Goal: Check status: Check status

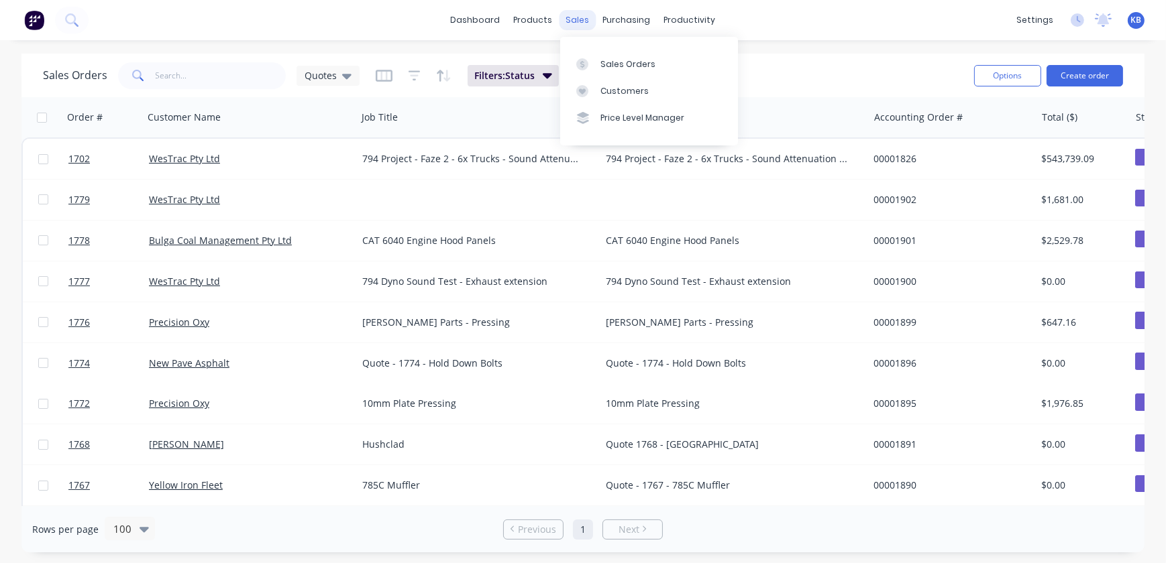
click at [582, 23] on div "sales" at bounding box center [577, 20] width 37 height 20
click at [606, 64] on div "Sales Orders" at bounding box center [627, 64] width 55 height 12
click at [634, 23] on div "purchasing" at bounding box center [626, 20] width 61 height 20
click at [645, 64] on div "Purchase Orders" at bounding box center [670, 64] width 71 height 12
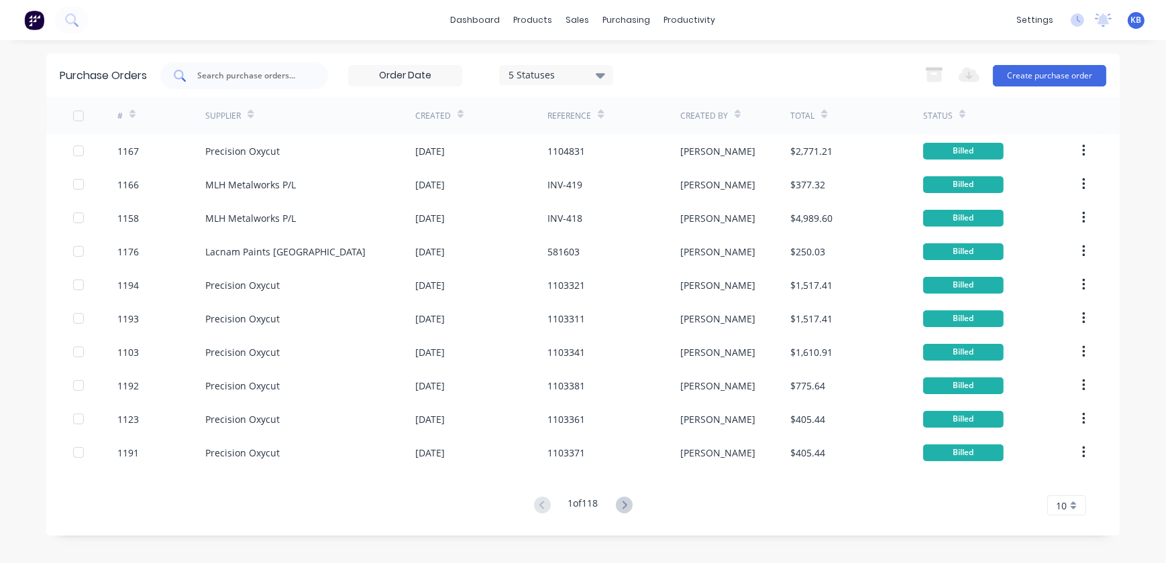
click at [288, 64] on div at bounding box center [244, 75] width 168 height 27
click at [286, 69] on input "text" at bounding box center [251, 75] width 111 height 13
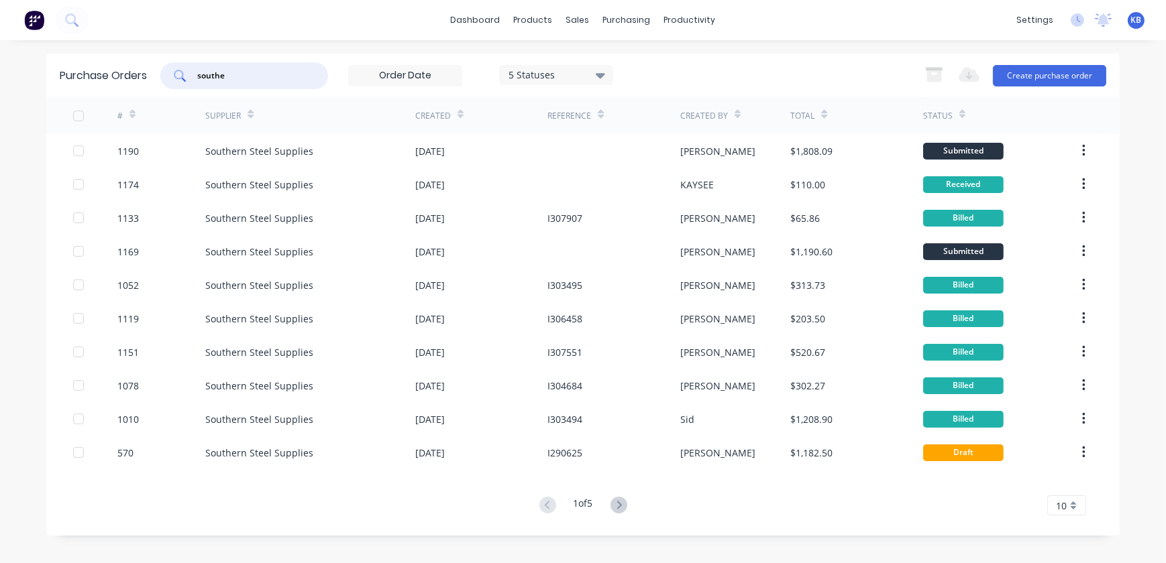
type input "southe"
click at [555, 18] on div "products" at bounding box center [533, 20] width 52 height 20
click at [582, 18] on div "sales" at bounding box center [577, 20] width 37 height 20
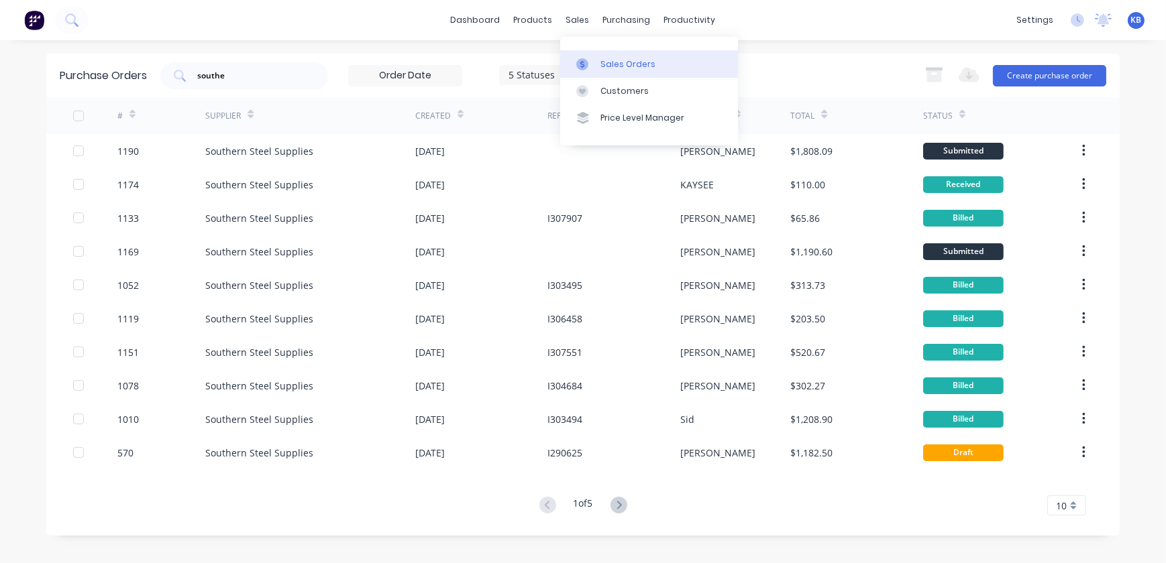
click at [594, 57] on link "Sales Orders" at bounding box center [649, 63] width 178 height 27
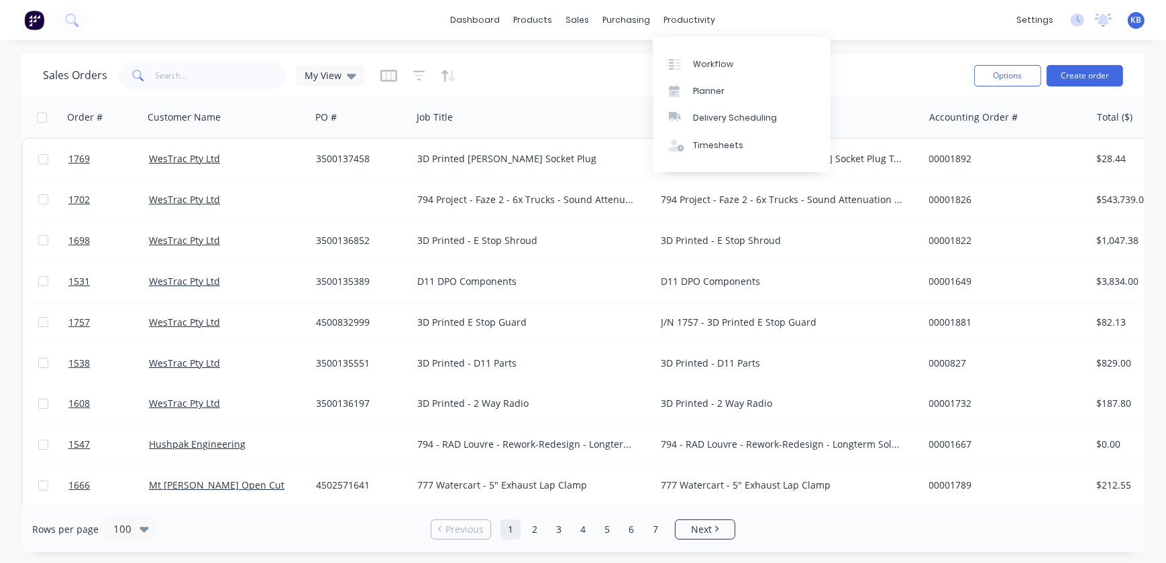
click at [672, 34] on div "Workflow Planner Delivery Scheduling Timesheets" at bounding box center [742, 105] width 178 height 144
click at [671, 27] on div "productivity" at bounding box center [689, 20] width 65 height 20
click at [686, 56] on link "Workflow" at bounding box center [742, 63] width 178 height 27
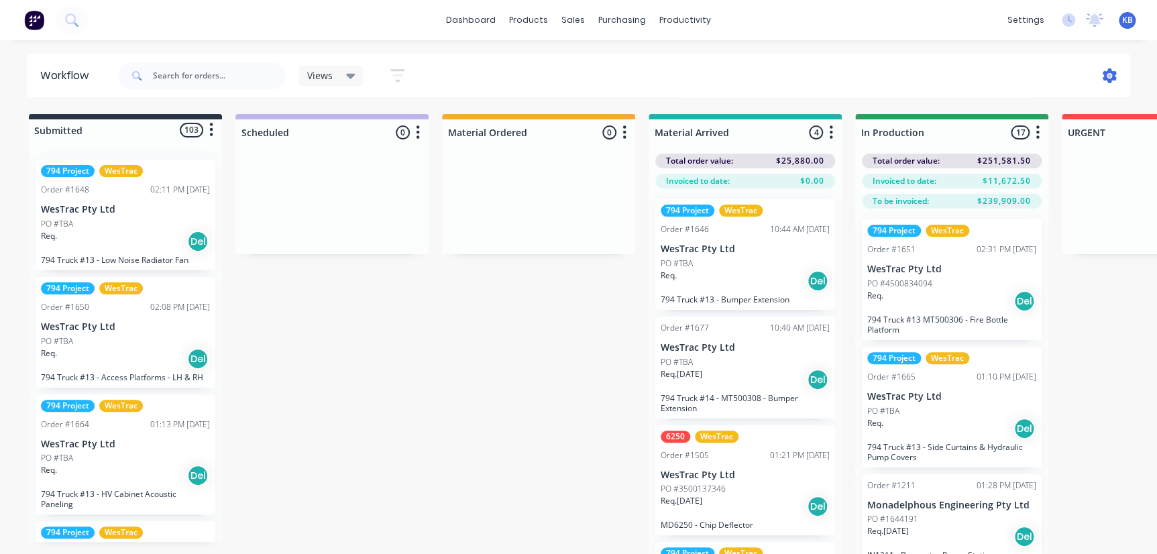
click at [1116, 74] on icon at bounding box center [1109, 75] width 15 height 15
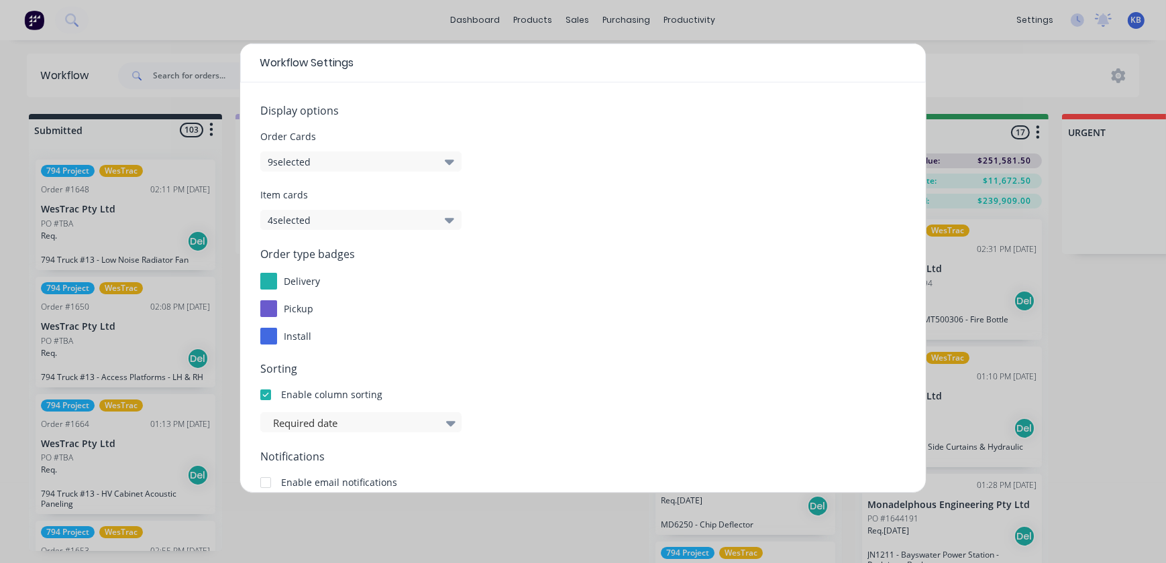
click at [393, 162] on button "9 selected" at bounding box center [360, 162] width 201 height 20
click at [971, 54] on div "Workflow Settings Display options Order Cards 9 selected Item cards 4 selected …" at bounding box center [583, 281] width 1166 height 563
click at [895, 34] on div "Workflow Settings Display options Order Cards 9 selected Item cards 4 selected …" at bounding box center [583, 281] width 1166 height 563
click at [819, 11] on div "Workflow Settings Display options Order Cards 9 selected Item cards 4 selected …" at bounding box center [583, 281] width 1166 height 563
click at [904, 68] on div "Workflow Settings" at bounding box center [583, 63] width 686 height 39
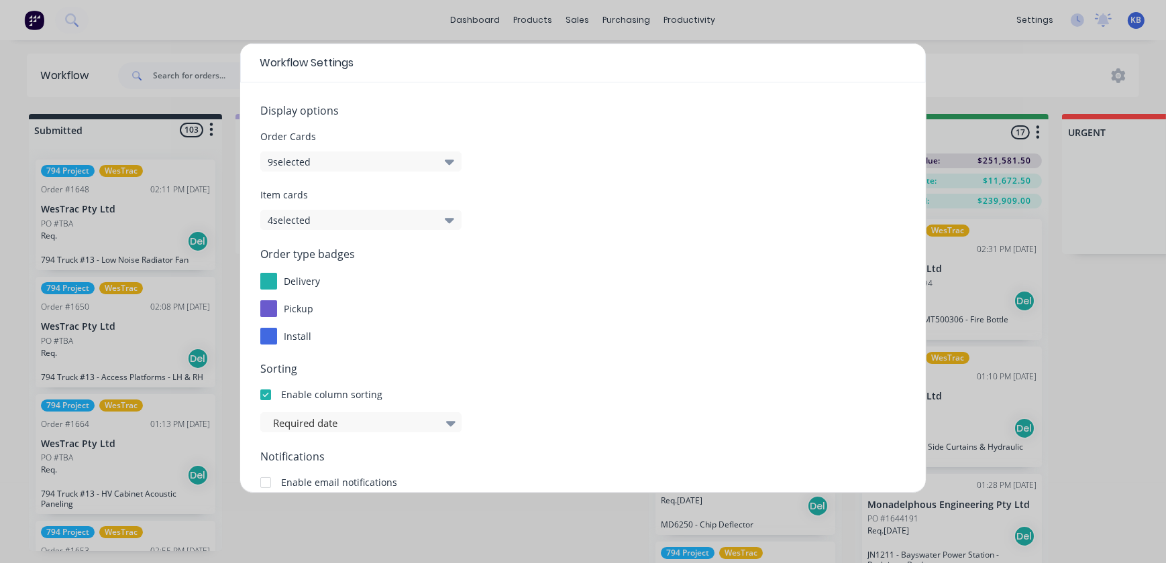
click at [315, 76] on div "Workflow Settings" at bounding box center [583, 63] width 686 height 39
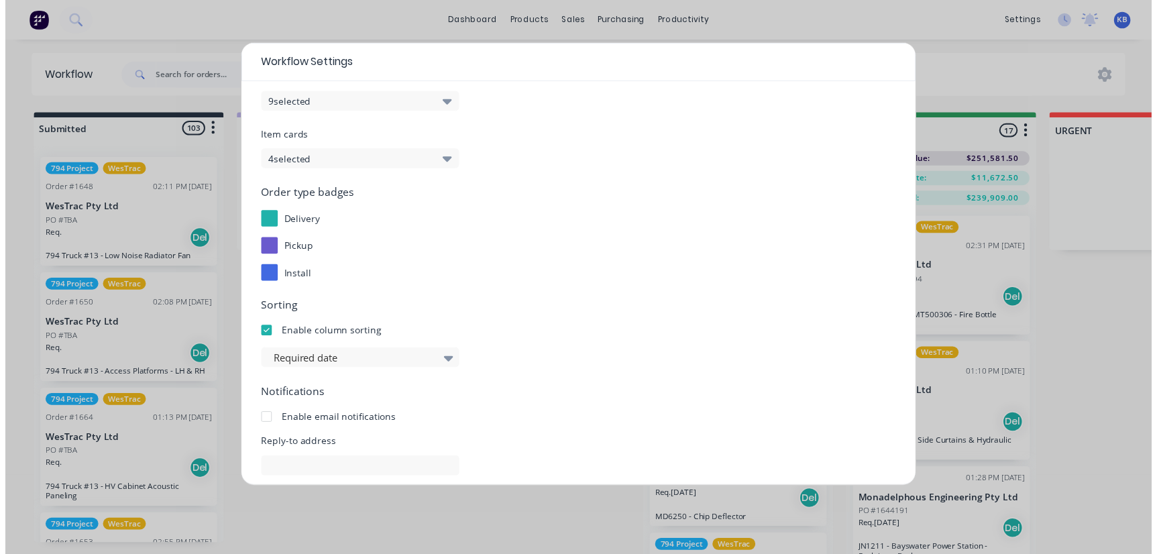
scroll to position [182, 0]
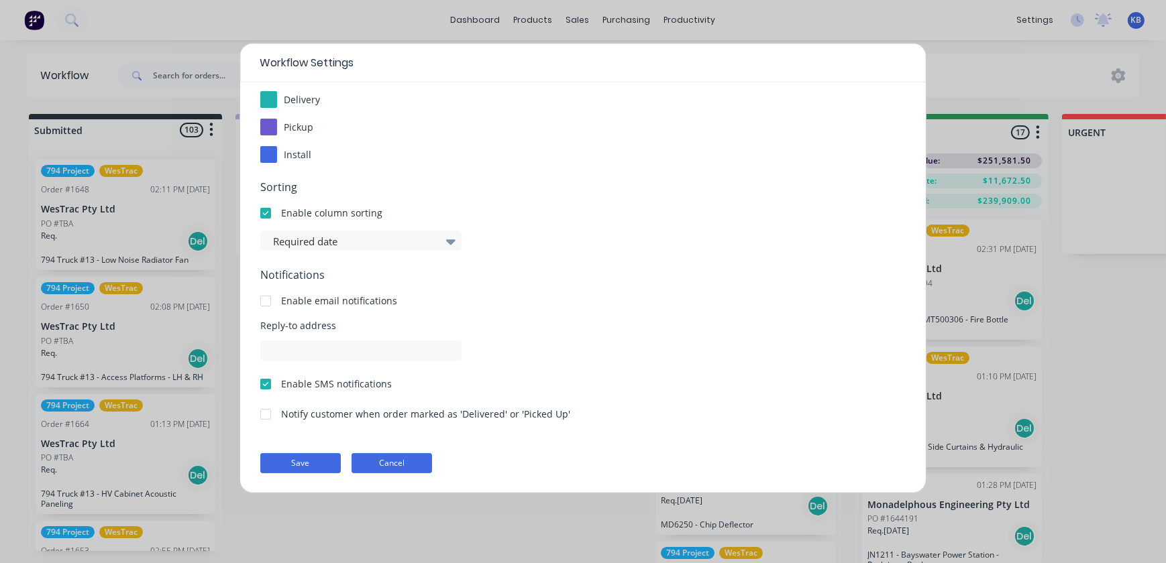
click at [377, 455] on button "Cancel" at bounding box center [392, 463] width 80 height 20
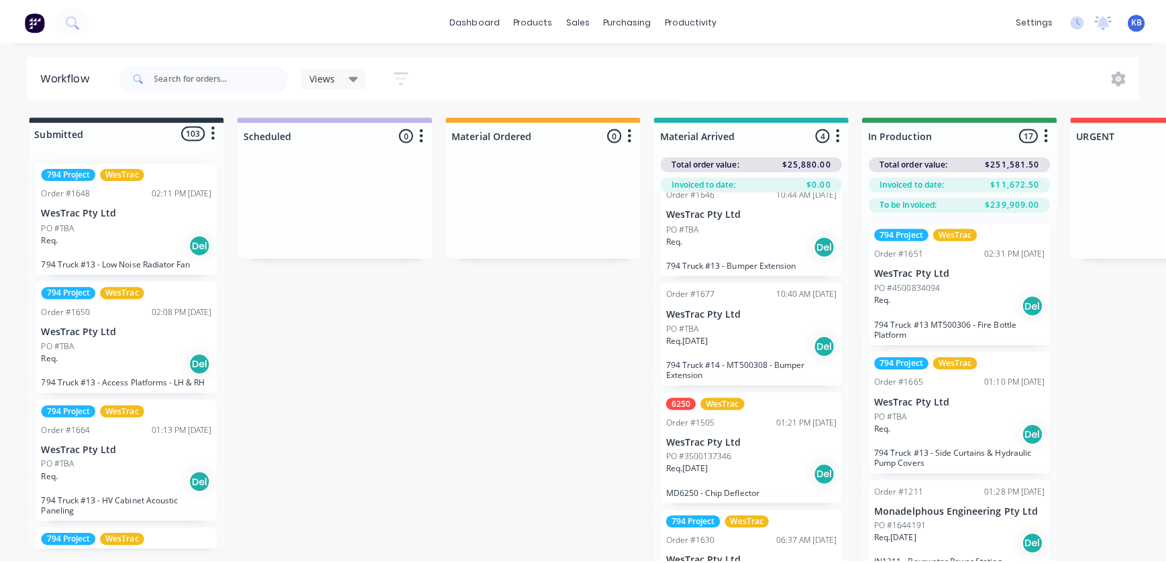
scroll to position [72, 0]
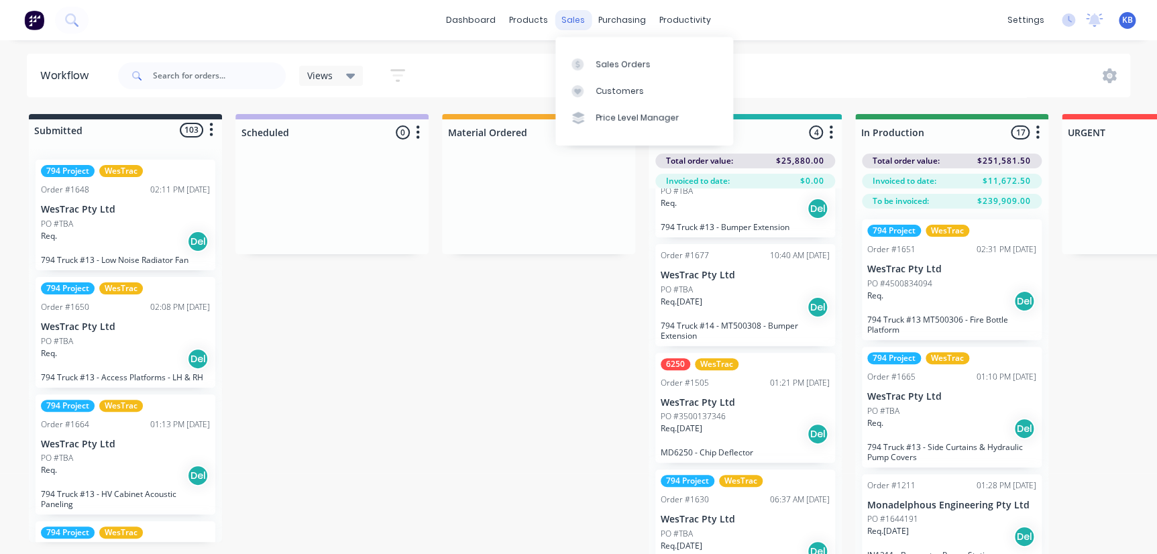
click at [575, 21] on div "sales" at bounding box center [573, 20] width 37 height 20
click at [594, 66] on link "Sales Orders" at bounding box center [644, 63] width 178 height 27
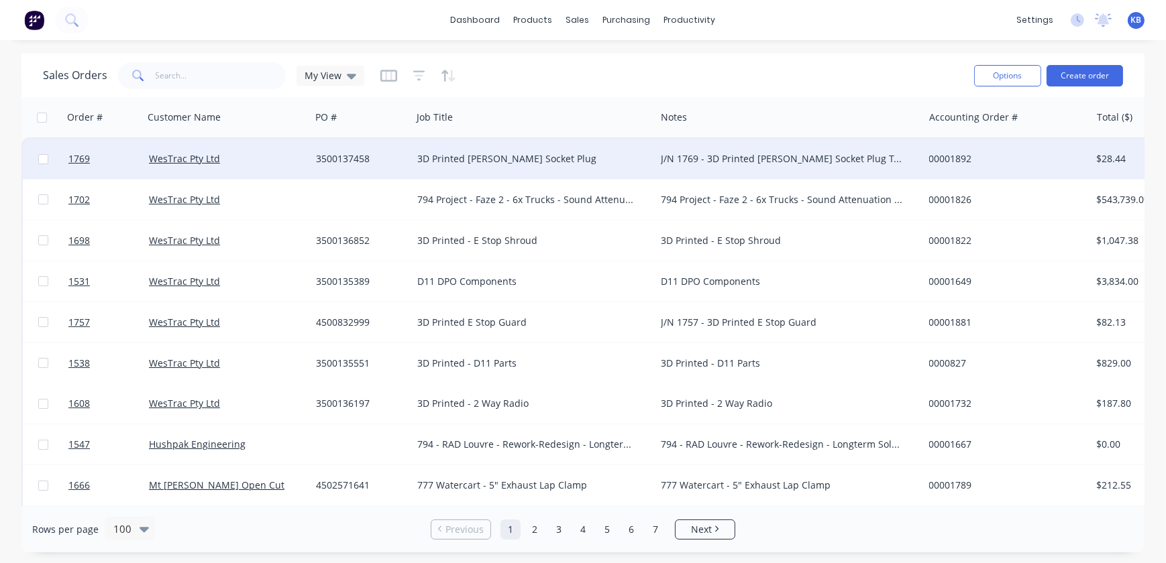
click at [496, 159] on div "3D Printed [PERSON_NAME] Socket Plug" at bounding box center [527, 158] width 221 height 13
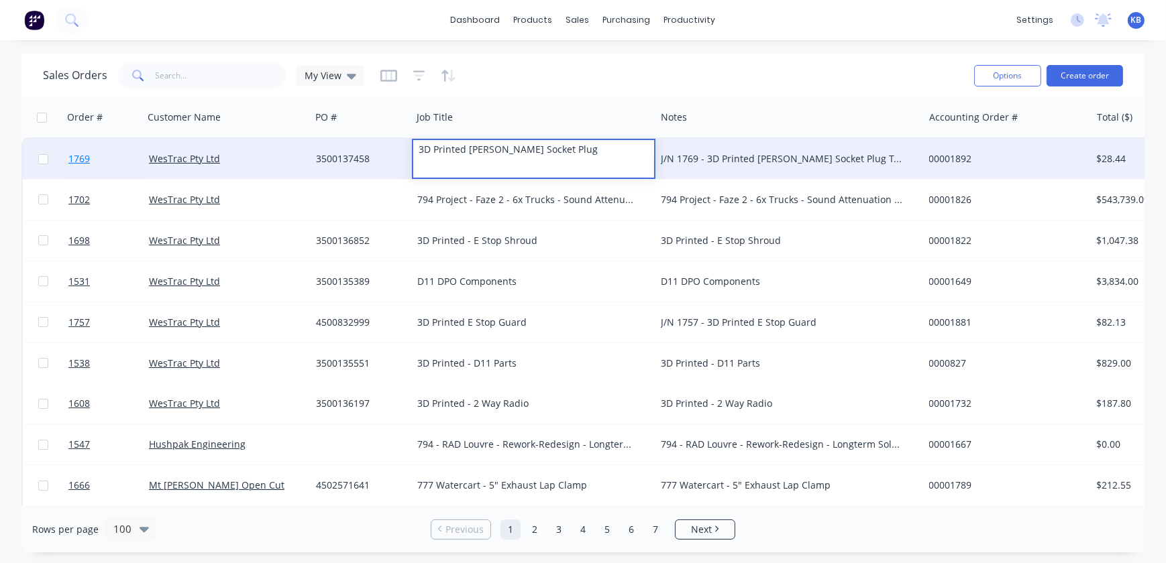
click at [103, 152] on link "1769" at bounding box center [108, 159] width 80 height 40
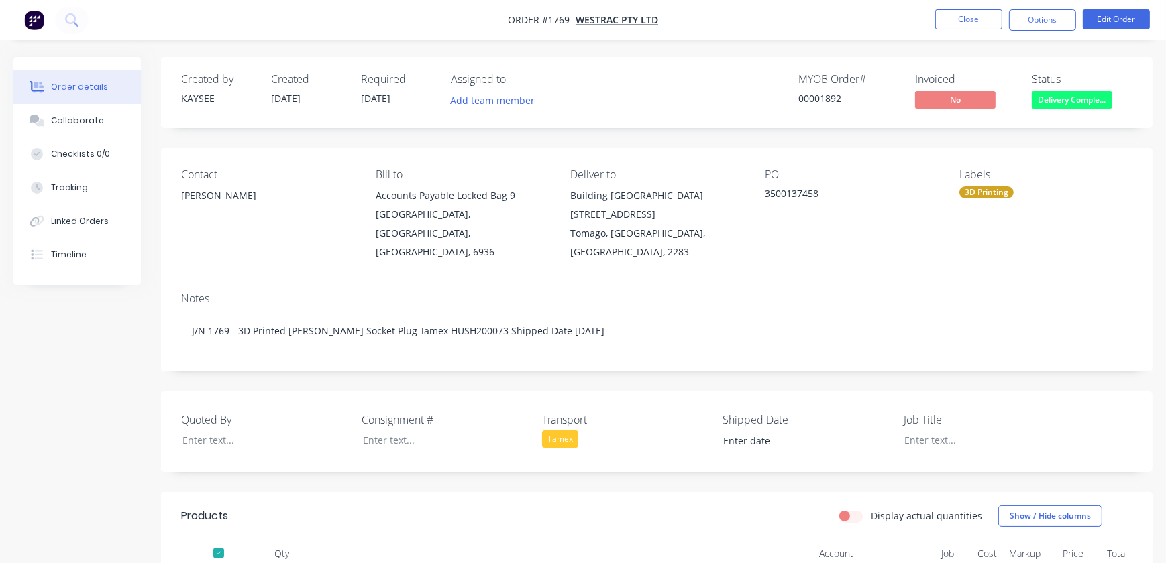
type input "[DATE]"
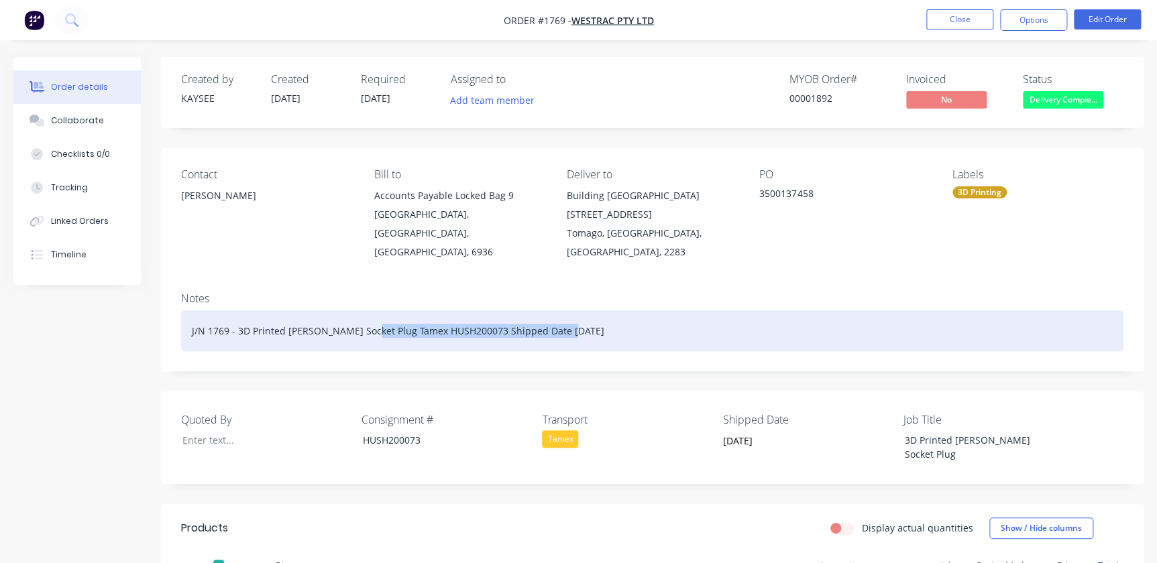
drag, startPoint x: 570, startPoint y: 312, endPoint x: 364, endPoint y: 315, distance: 206.6
click at [364, 315] on div "J/N 1769 - 3D Printed [PERSON_NAME] Socket Plug Tamex HUSH200073 Shipped Date […" at bounding box center [652, 331] width 943 height 41
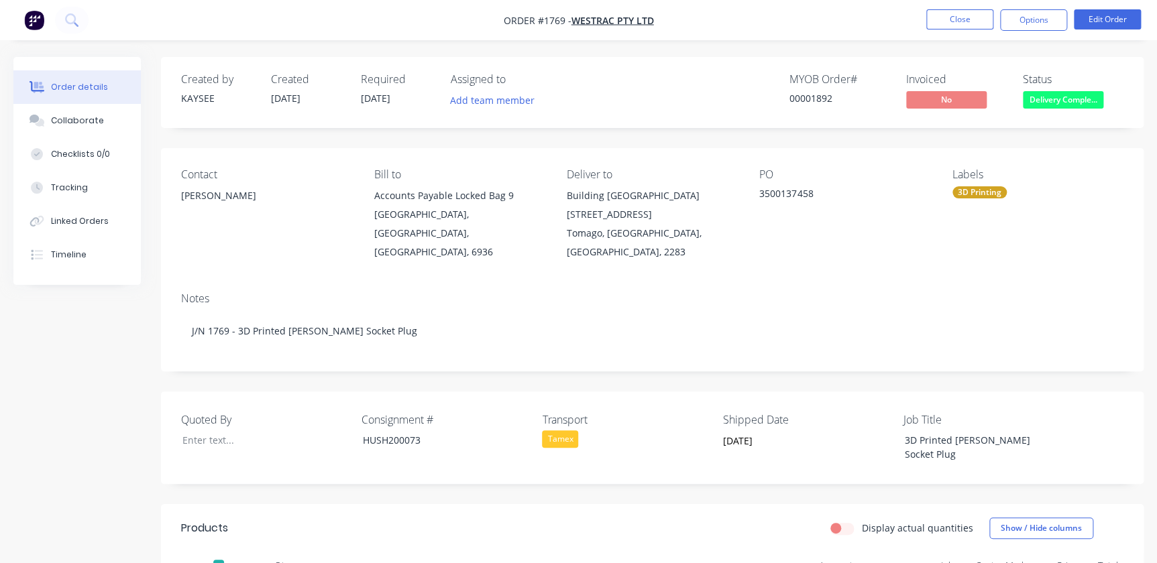
click at [953, 7] on nav "Order #1769 - WesTrac Pty Ltd Close Options Edit Order" at bounding box center [578, 20] width 1157 height 40
click at [956, 9] on button "Close" at bounding box center [959, 19] width 67 height 20
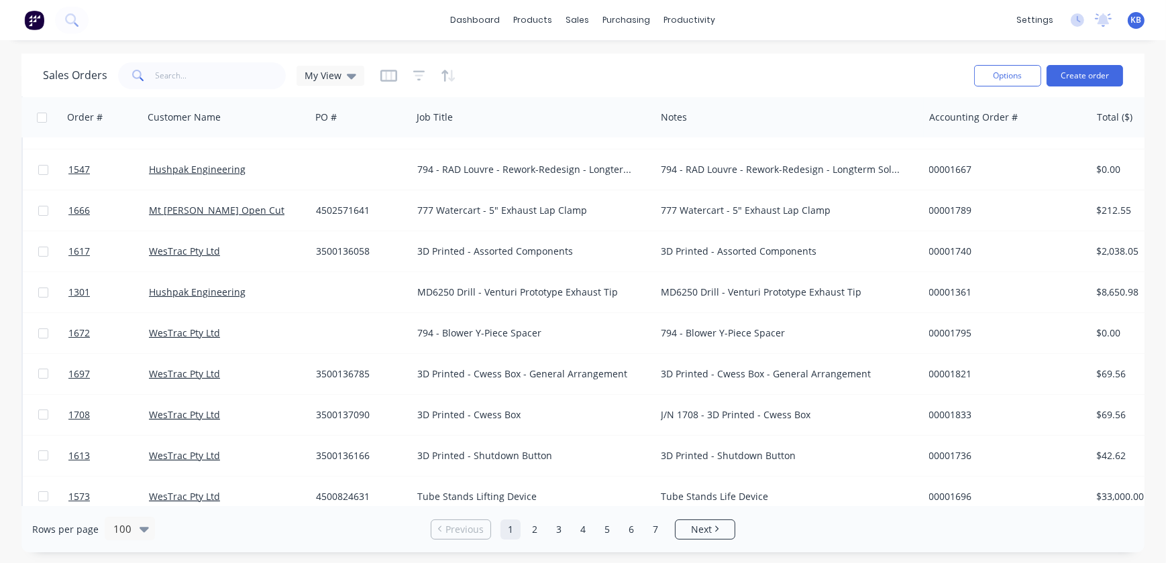
scroll to position [427, 0]
